Goal: Task Accomplishment & Management: Manage account settings

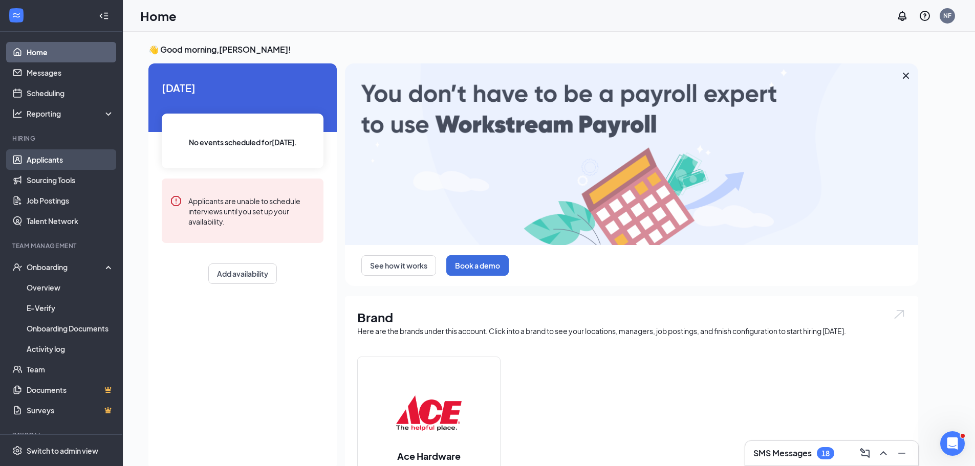
click at [54, 157] on link "Applicants" at bounding box center [71, 159] width 88 height 20
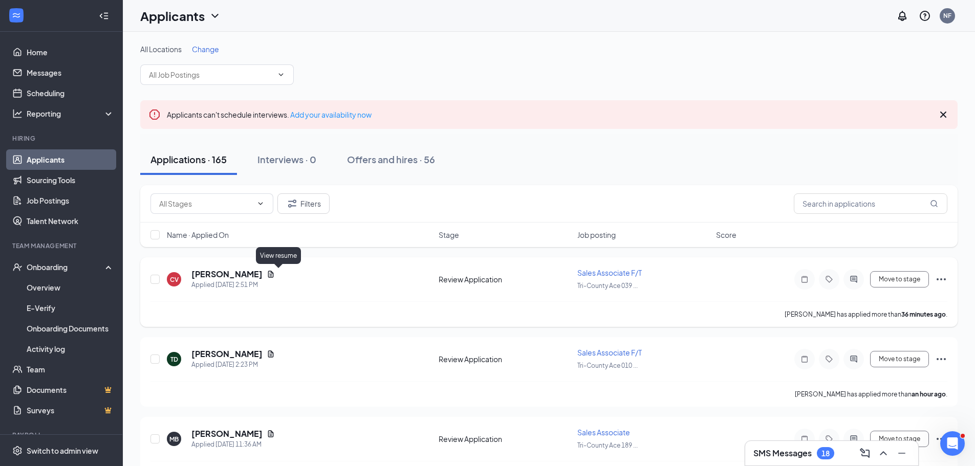
click at [274, 276] on icon "Document" at bounding box center [271, 274] width 6 height 7
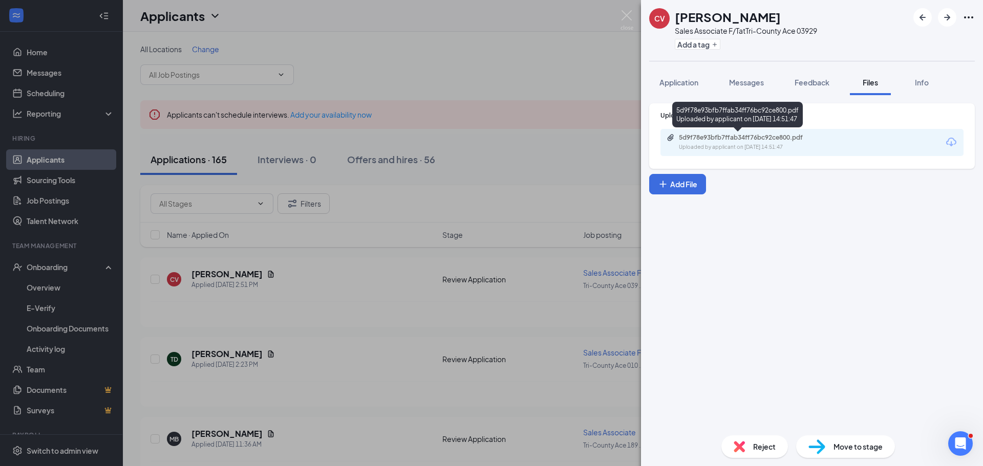
click at [731, 139] on div "5d9f78e93bfb7ffab34ff76bc92ce800.pdf" at bounding box center [750, 138] width 143 height 8
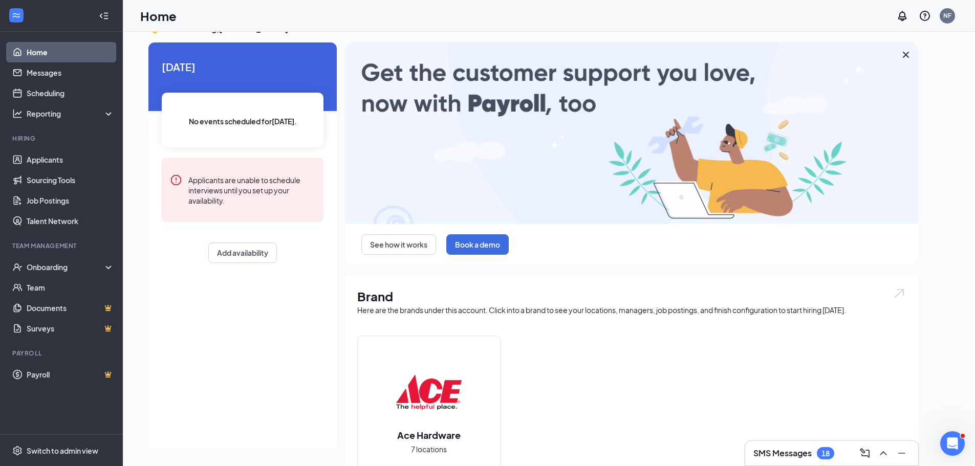
scroll to position [51, 0]
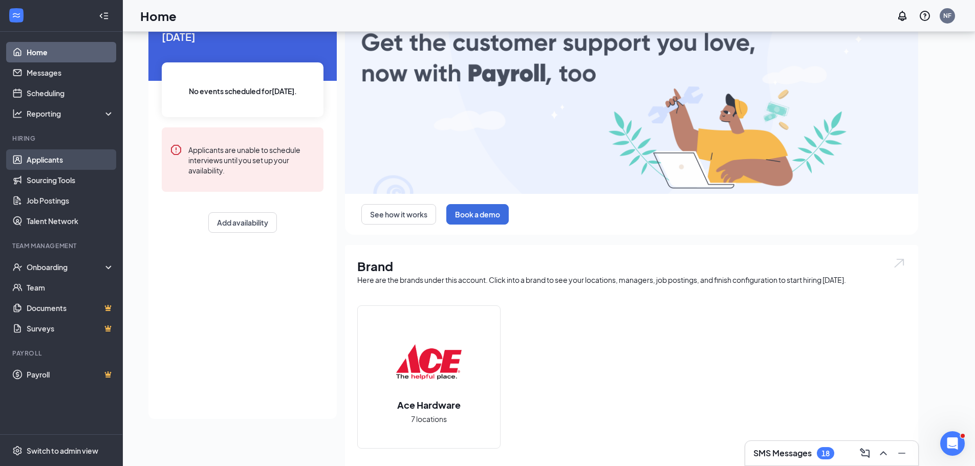
click at [54, 157] on link "Applicants" at bounding box center [71, 159] width 88 height 20
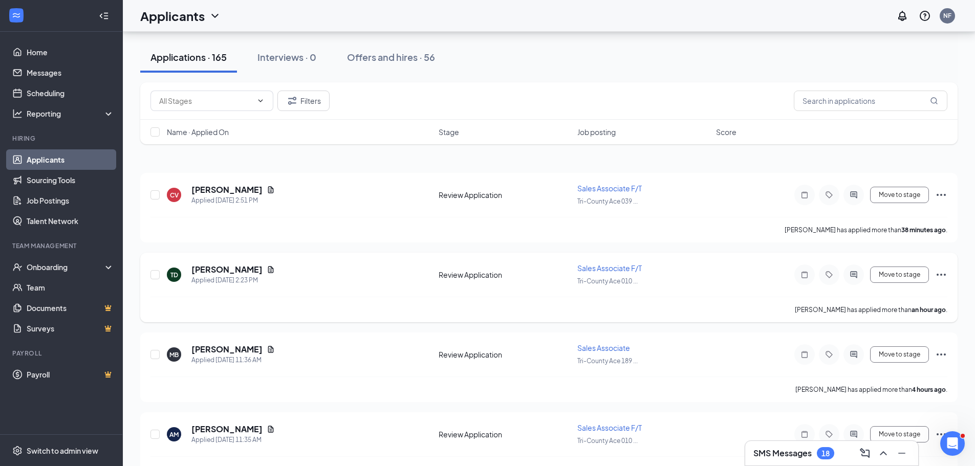
scroll to position [154, 0]
